Goal: Task Accomplishment & Management: Find specific page/section

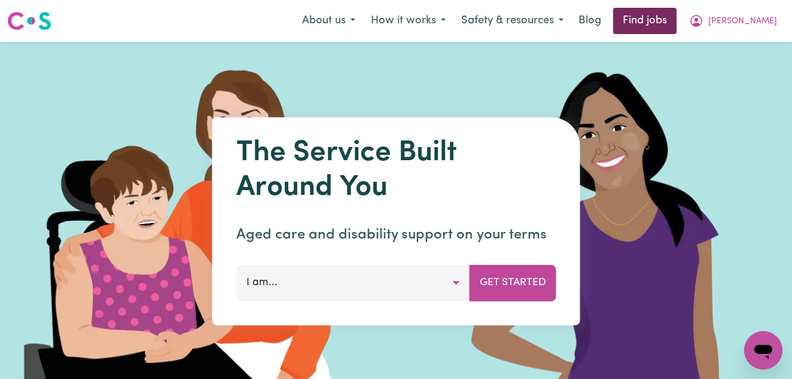
click at [676, 23] on link "Find jobs" at bounding box center [644, 21] width 63 height 26
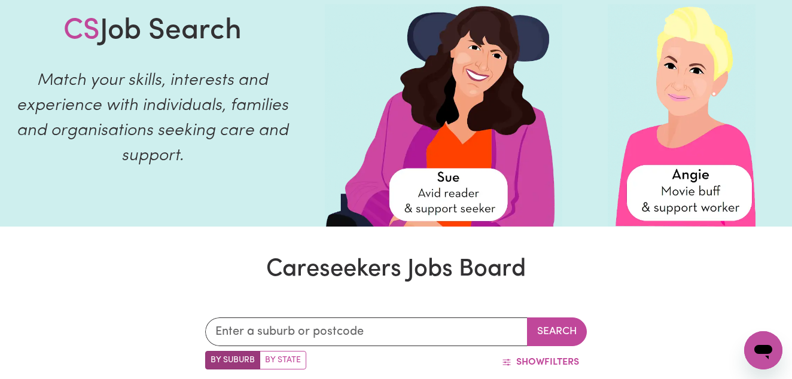
scroll to position [179, 0]
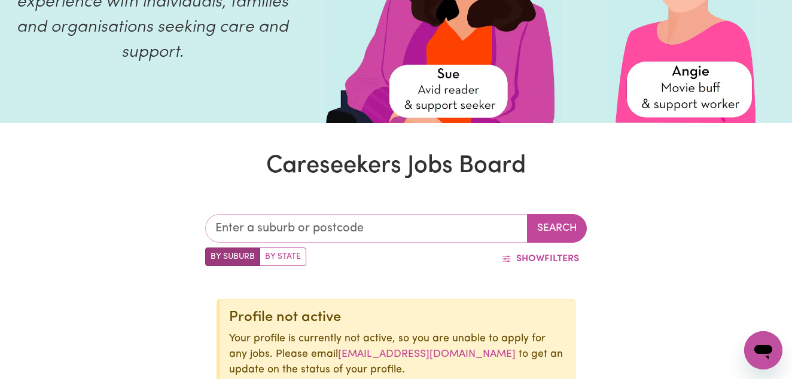
click at [294, 230] on input "text" at bounding box center [366, 228] width 322 height 29
type input "3183"
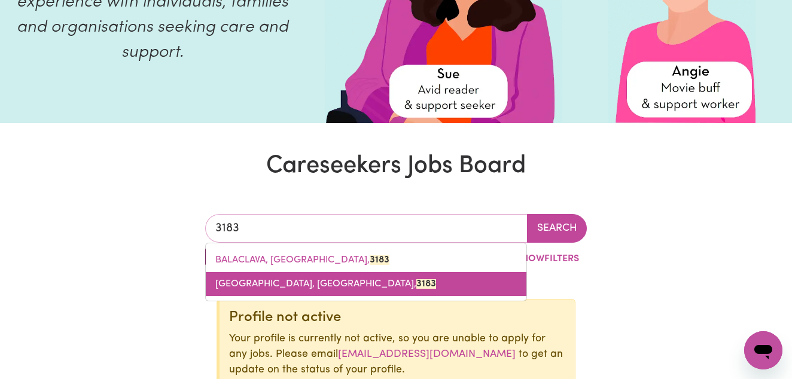
click at [305, 283] on span "[GEOGRAPHIC_DATA]" at bounding box center [325, 284] width 221 height 10
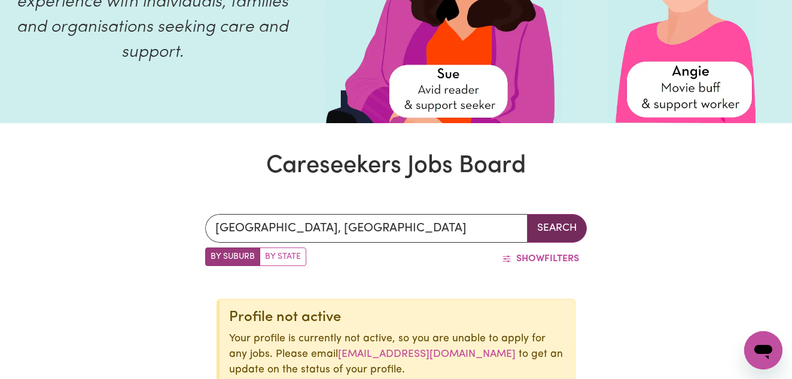
click at [546, 222] on button "Search" at bounding box center [557, 228] width 60 height 29
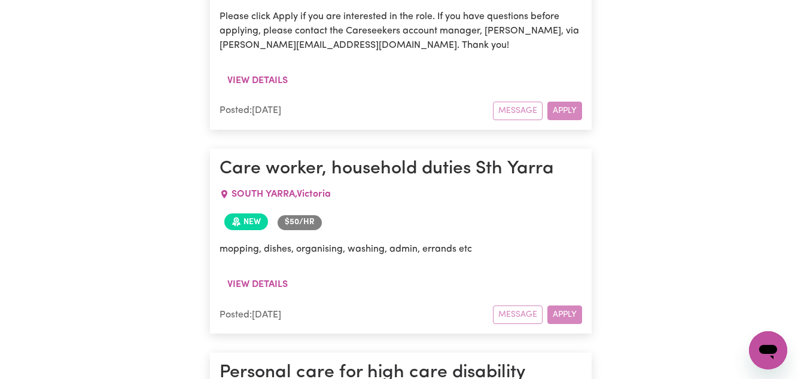
scroll to position [957, 0]
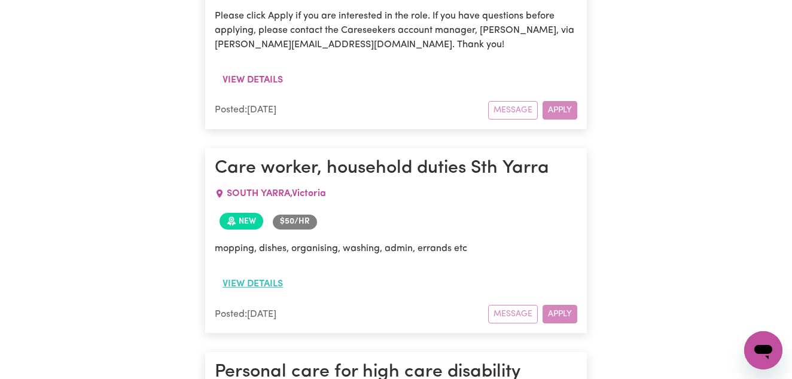
click at [261, 273] on button "View details" at bounding box center [253, 284] width 76 height 23
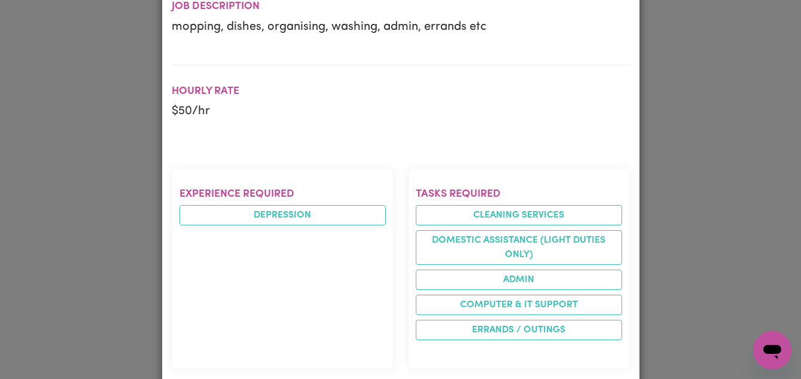
scroll to position [299, 0]
